Goal: Task Accomplishment & Management: Use online tool/utility

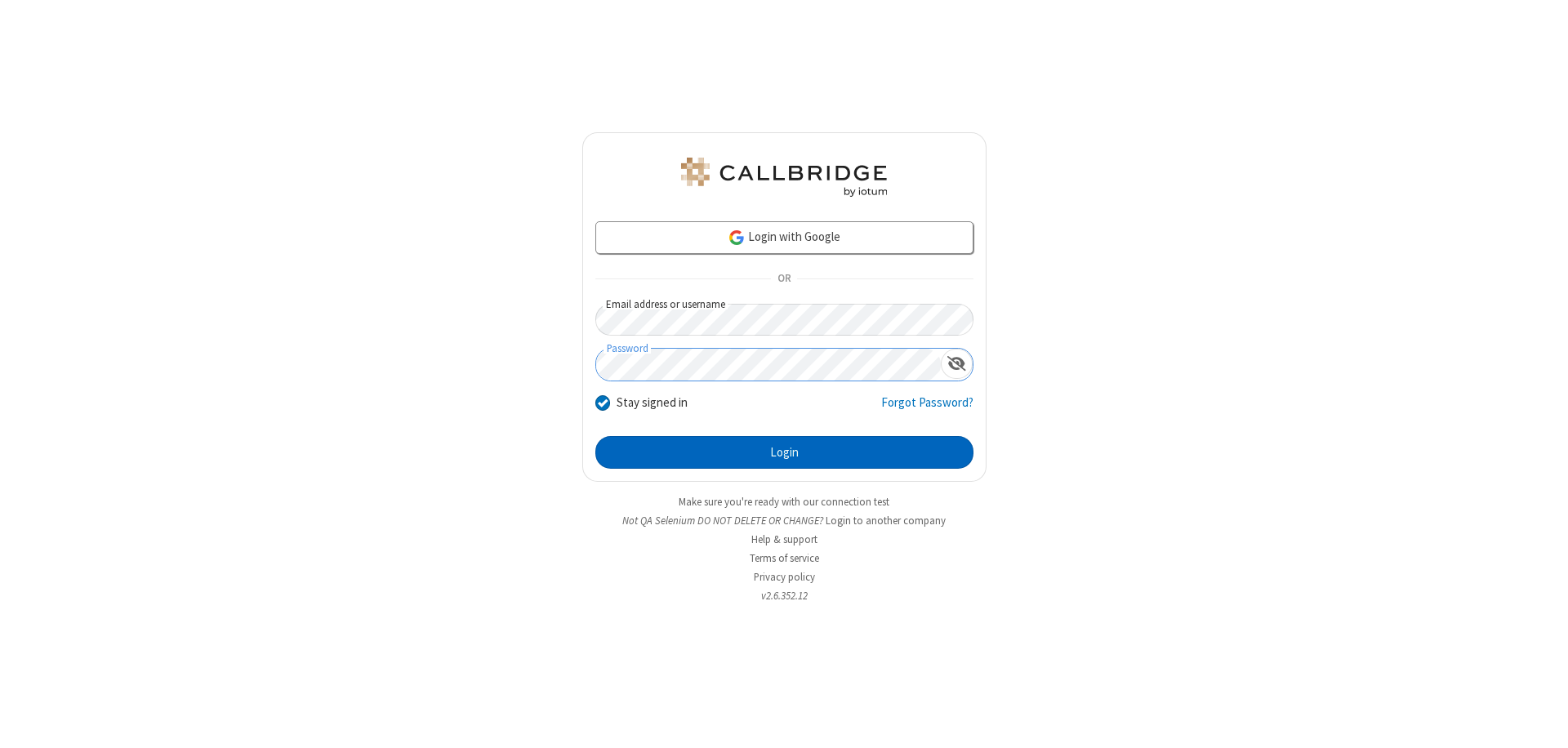
click at [784, 453] on button "Login" at bounding box center [784, 453] width 378 height 32
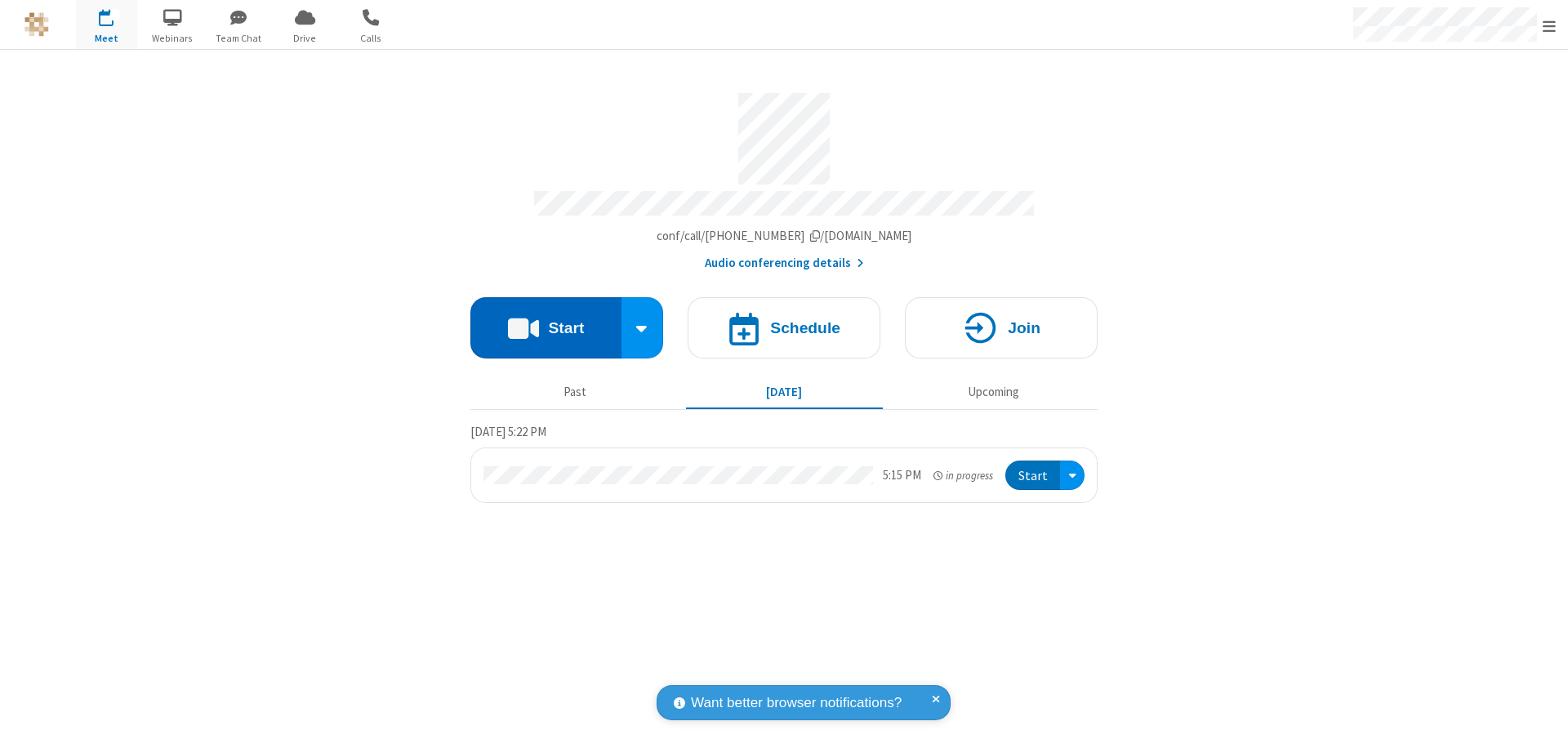
click at [546, 320] on button "Start" at bounding box center [546, 327] width 151 height 62
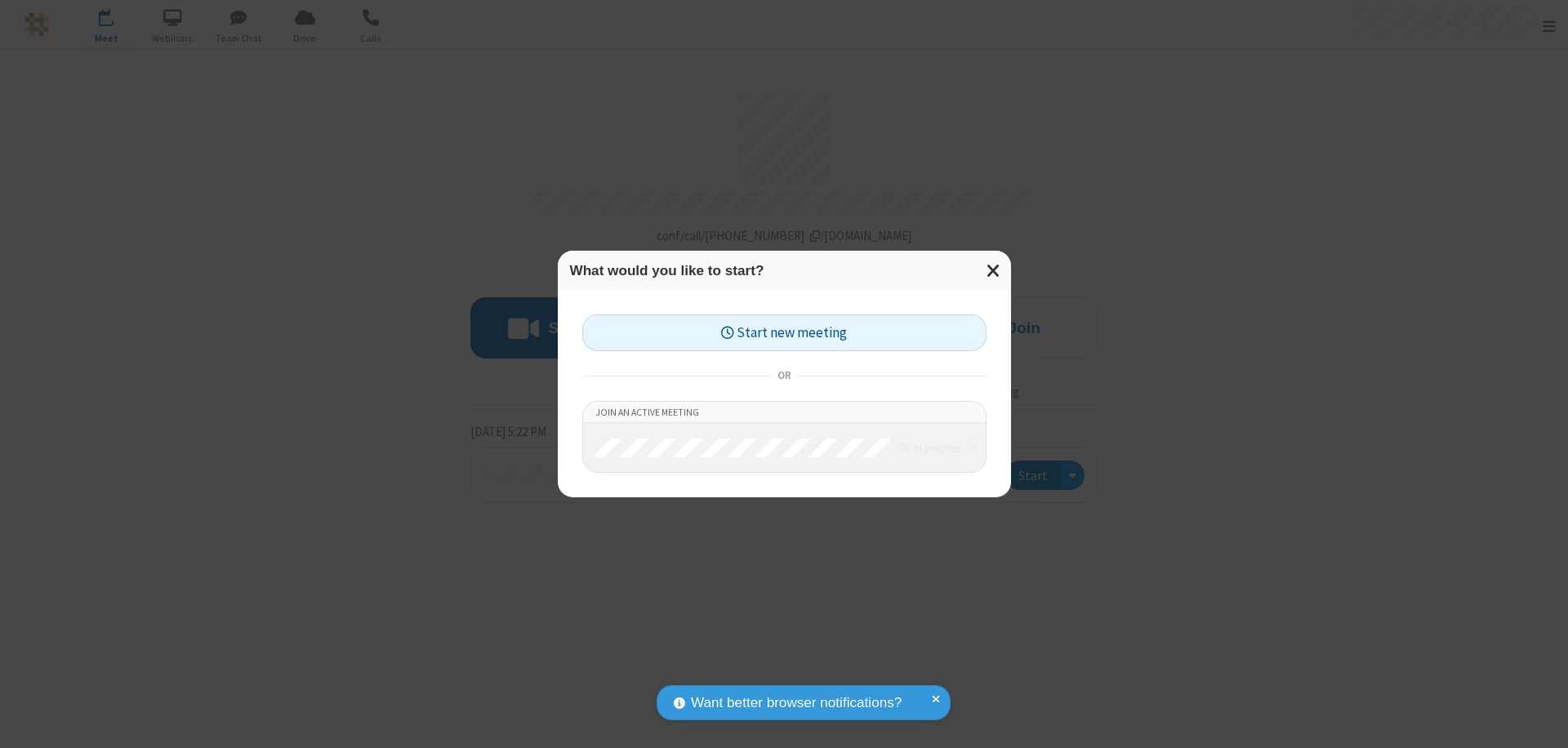
click at [784, 332] on button "Start new meeting" at bounding box center [785, 332] width 404 height 37
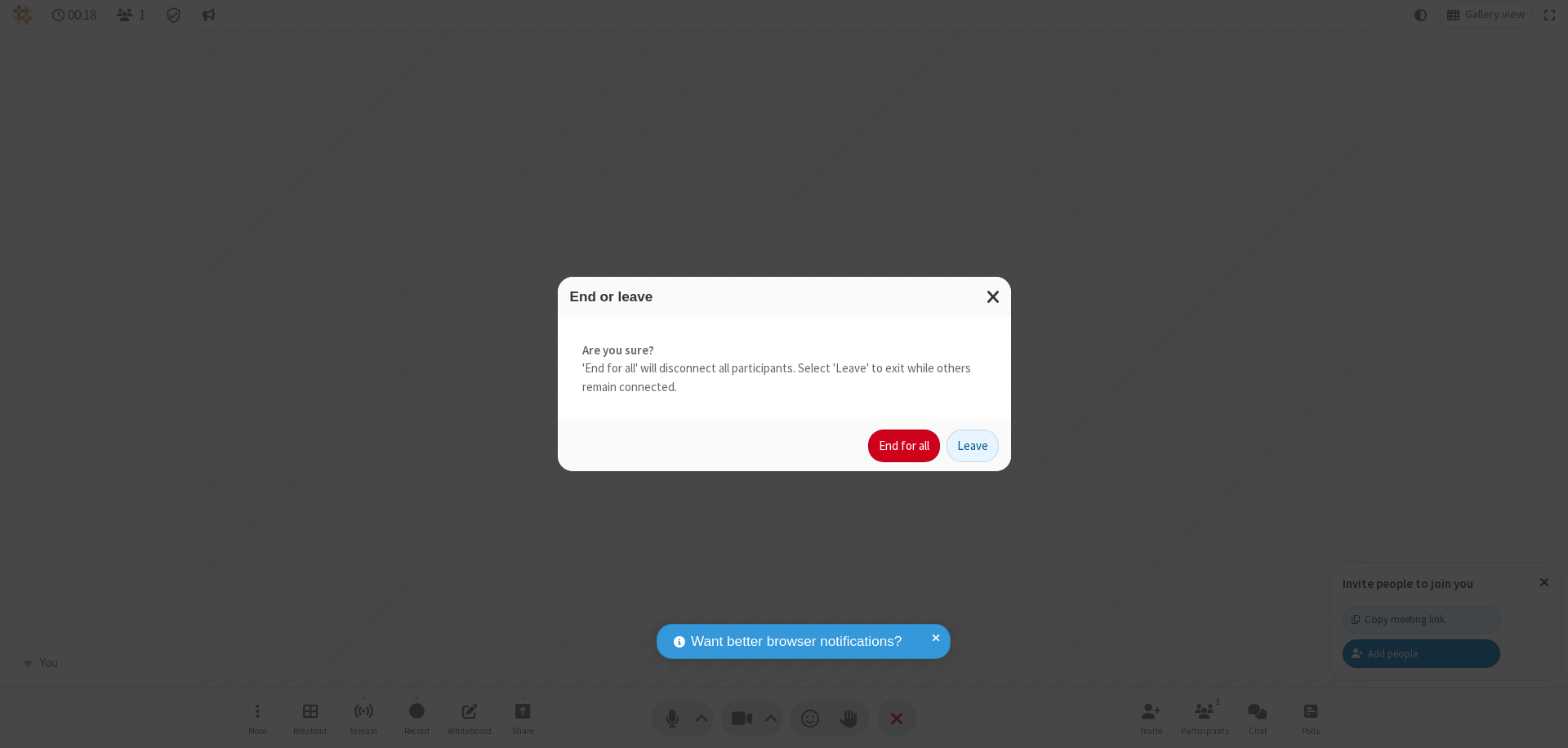
click at [905, 446] on button "End for all" at bounding box center [905, 446] width 72 height 32
